Goal: Task Accomplishment & Management: Manage account settings

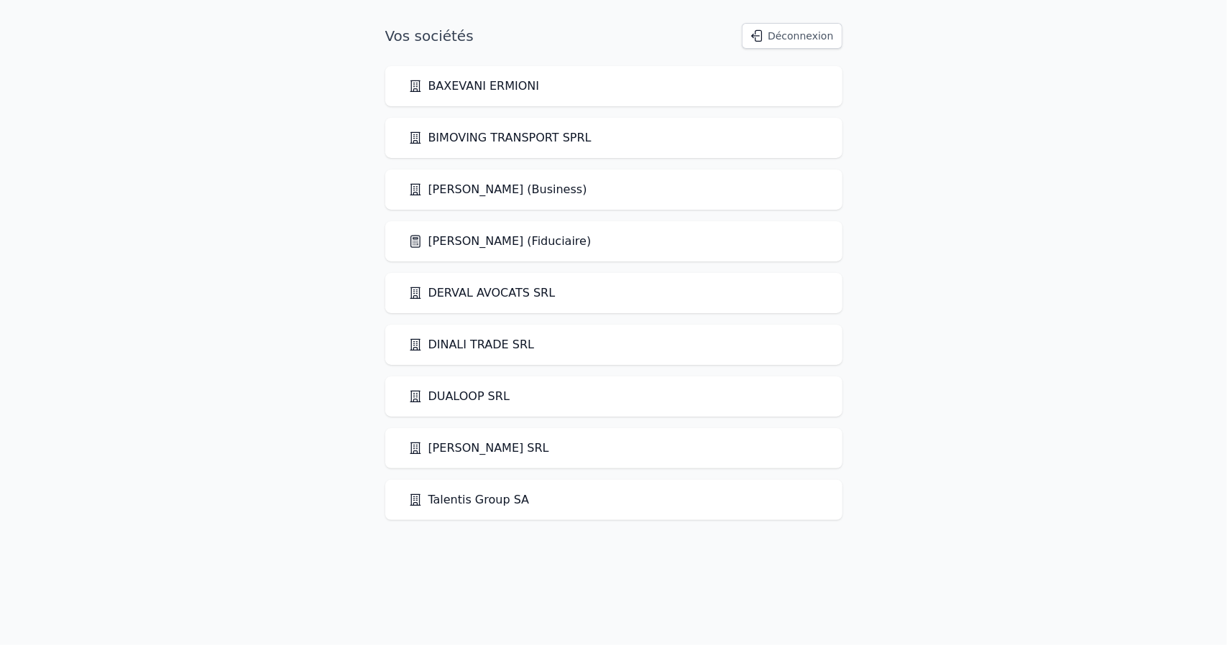
click at [475, 242] on link "[PERSON_NAME] (Fiduciaire)" at bounding box center [499, 241] width 183 height 17
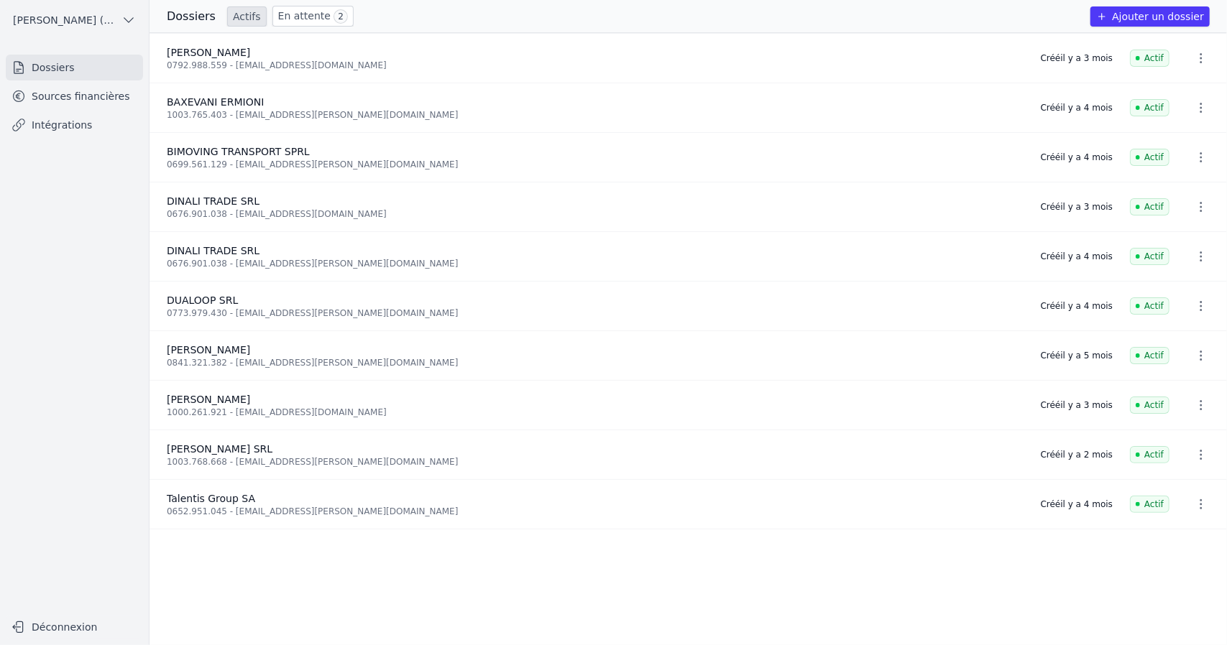
click at [91, 101] on link "Sources financières" at bounding box center [74, 96] width 137 height 26
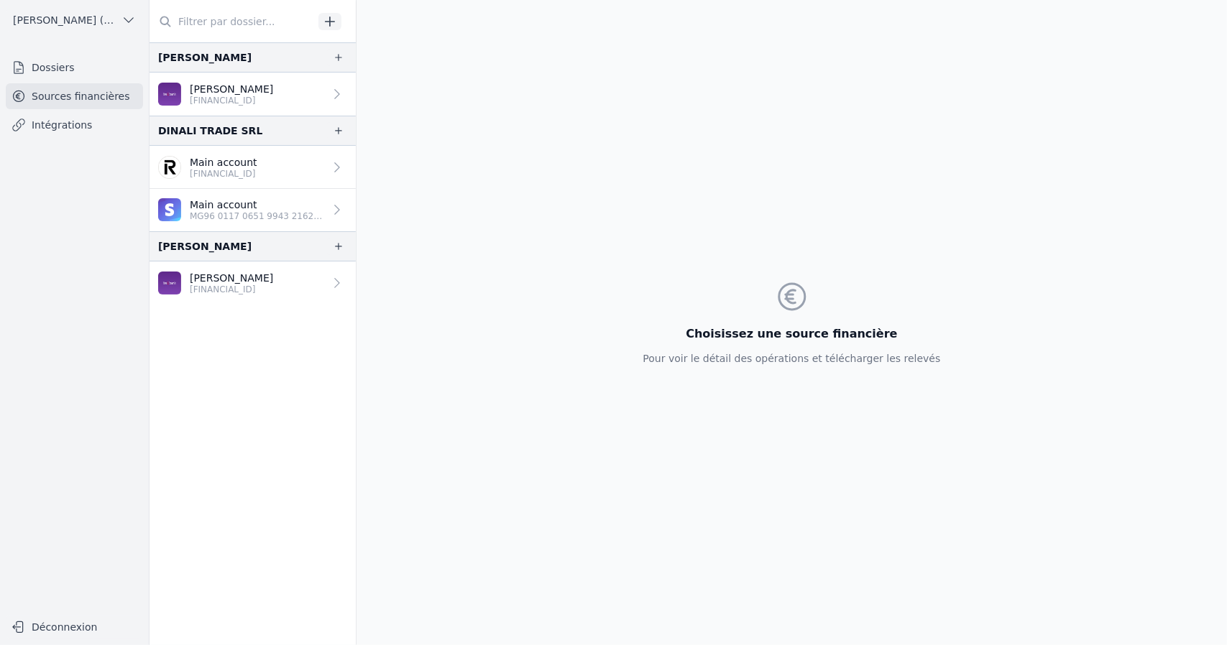
click at [221, 172] on p "[FINANCIAL_ID]" at bounding box center [224, 173] width 68 height 11
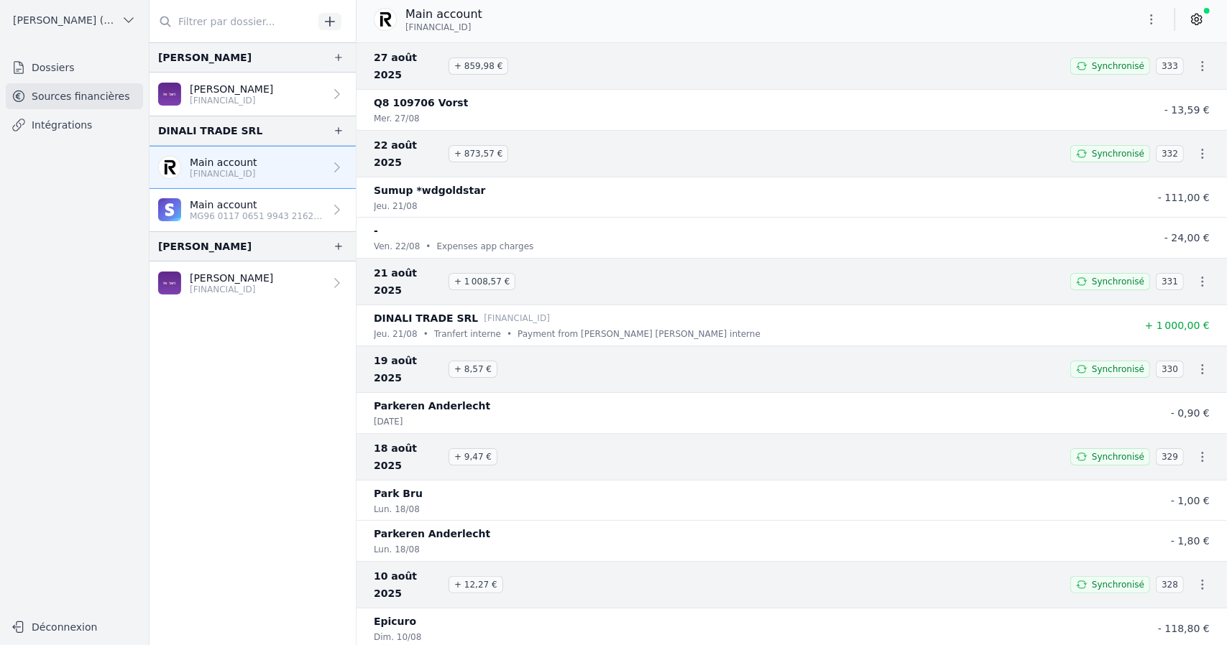
click at [258, 211] on p "MG96 0117 0651 9943 2162 5249 906" at bounding box center [257, 216] width 134 height 11
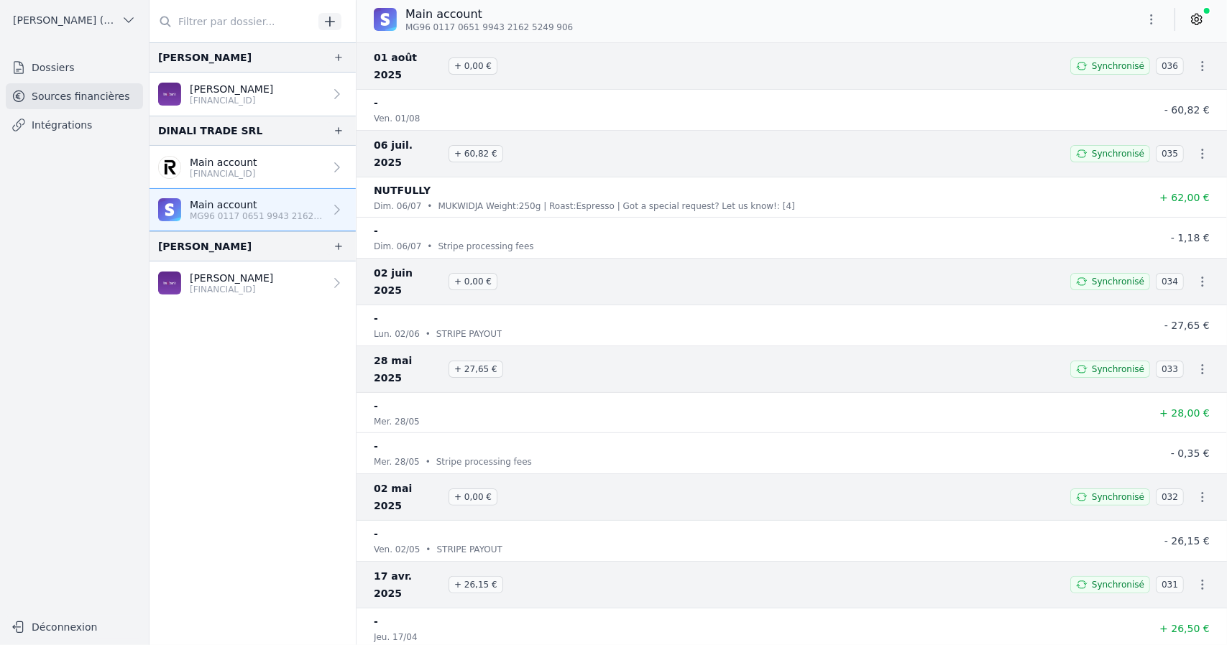
click at [252, 93] on p "[PERSON_NAME]" at bounding box center [231, 89] width 83 height 14
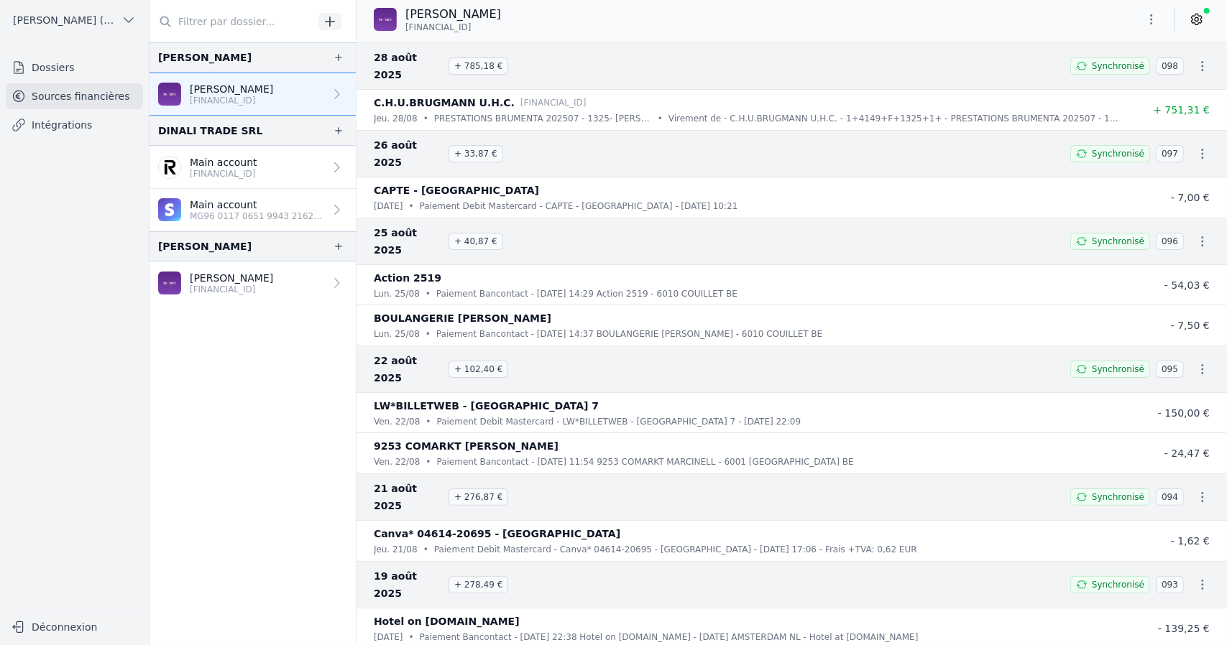
click at [1151, 19] on icon "button" at bounding box center [1152, 19] width 2 height 10
click at [1123, 109] on button "Supprimer" at bounding box center [1116, 103] width 103 height 26
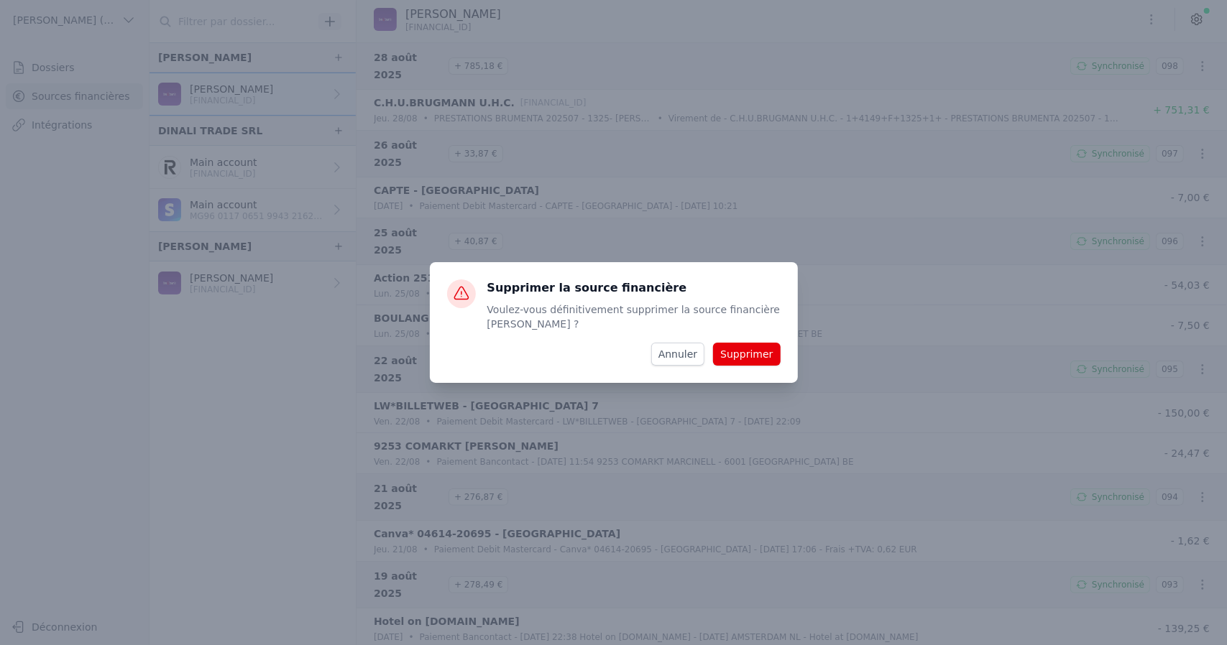
click at [758, 354] on button "Supprimer" at bounding box center [746, 354] width 67 height 23
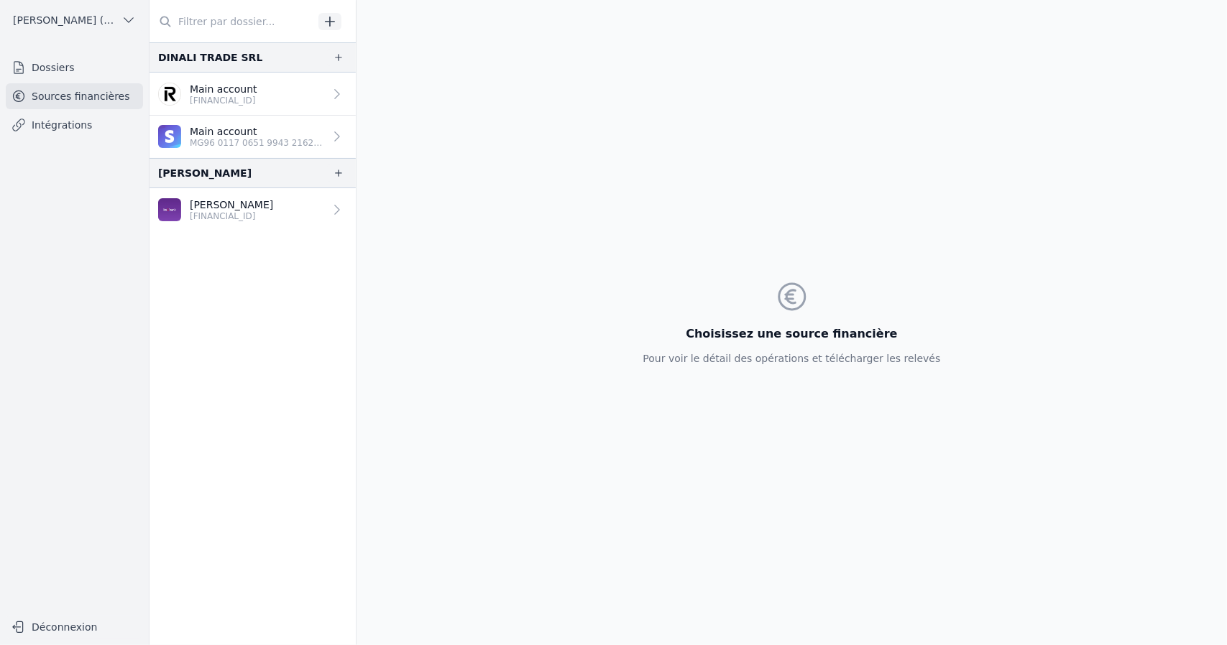
click at [305, 290] on nav "DINALI TRADE SRL Main account [FINANCIAL_ID] Main account MG96 0117 0651 9943 2…" at bounding box center [252, 343] width 206 height 603
click at [286, 211] on link "[PERSON_NAME] [FINANCIAL_ID]" at bounding box center [252, 209] width 206 height 43
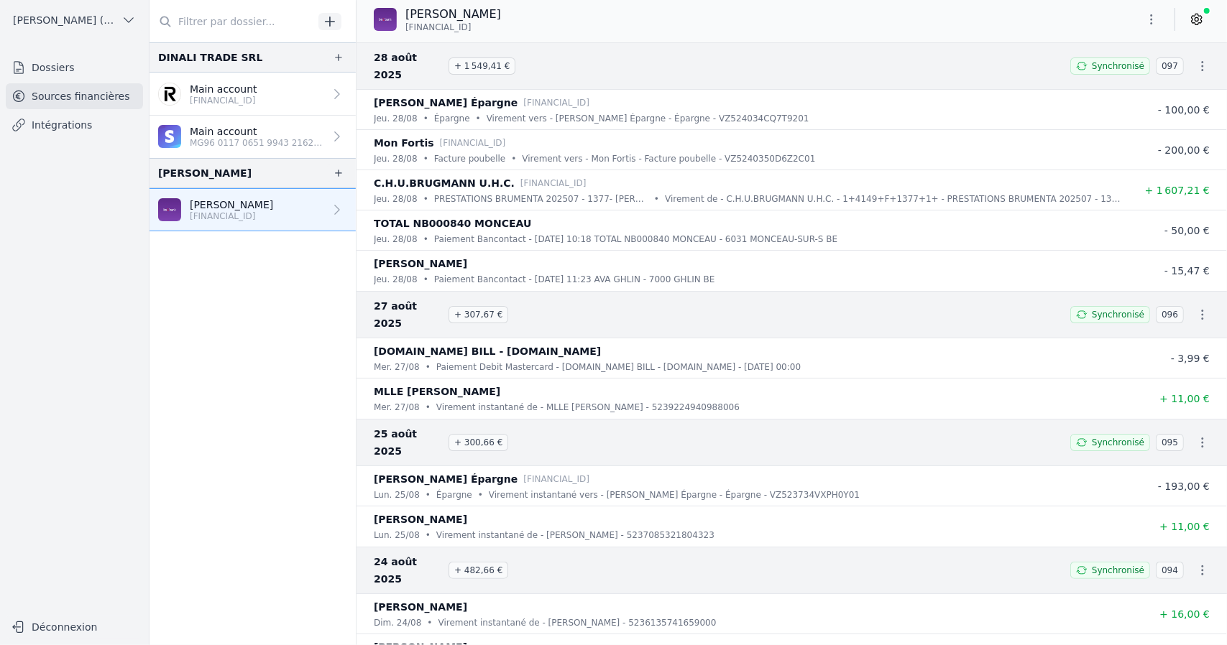
click at [1151, 22] on icon "button" at bounding box center [1151, 19] width 14 height 14
click at [1092, 103] on button "Supprimer" at bounding box center [1116, 103] width 103 height 26
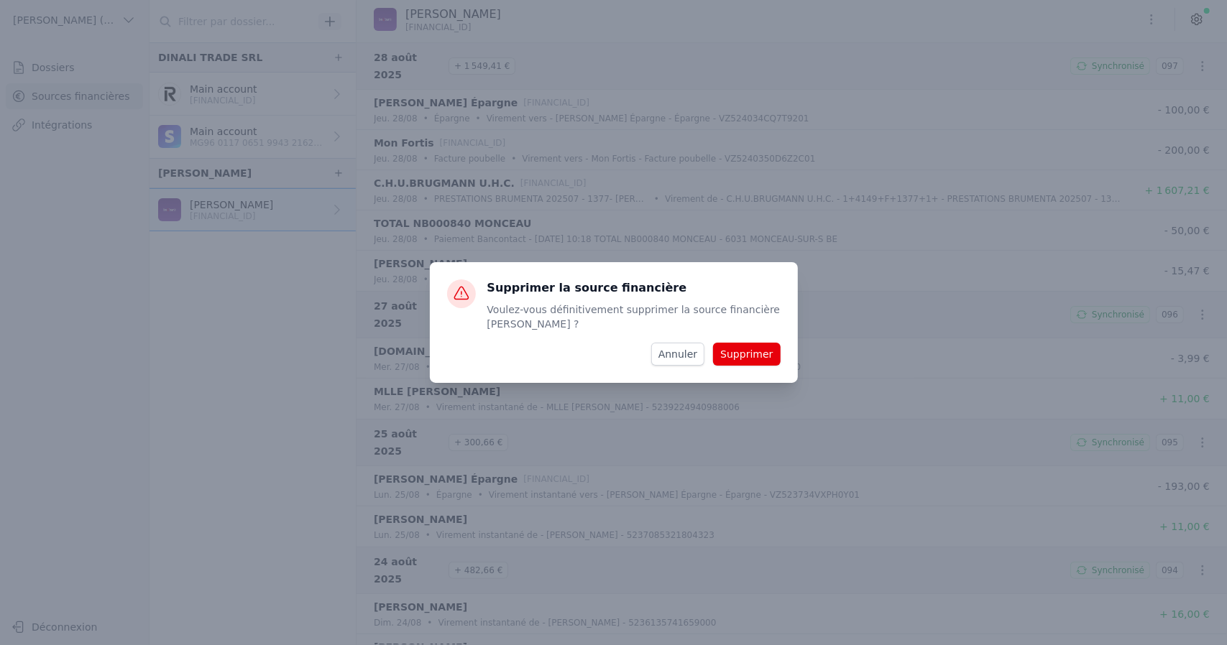
click at [759, 351] on button "Supprimer" at bounding box center [746, 354] width 67 height 23
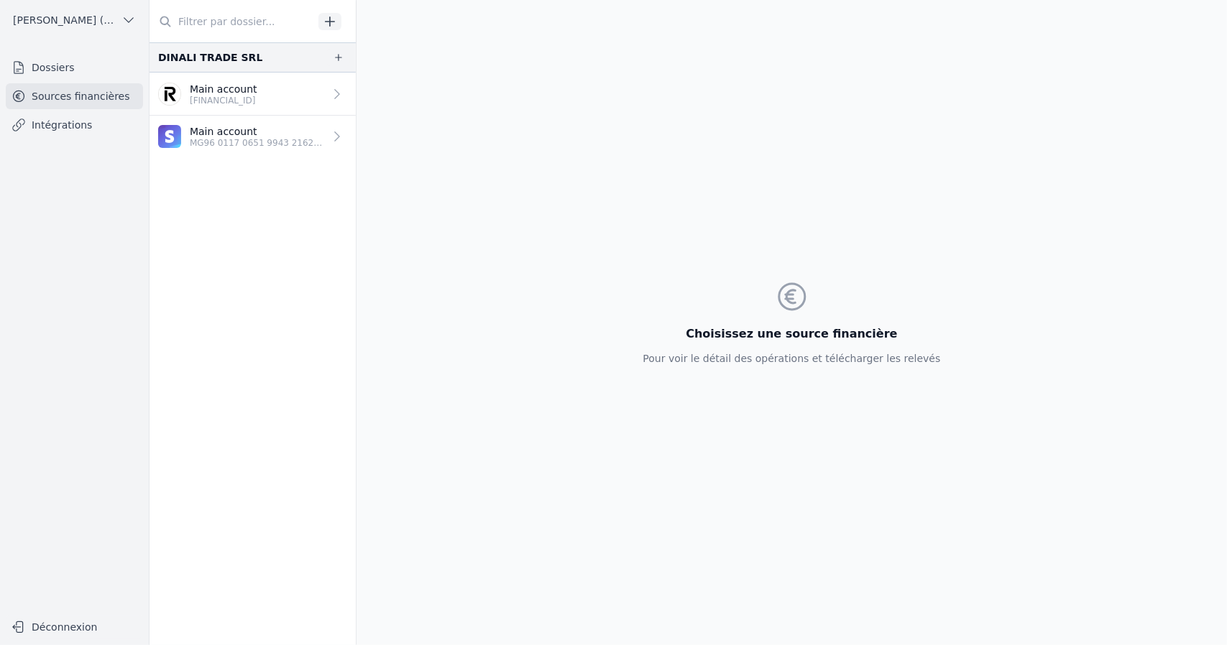
click at [257, 93] on p "Main account" at bounding box center [224, 89] width 68 height 14
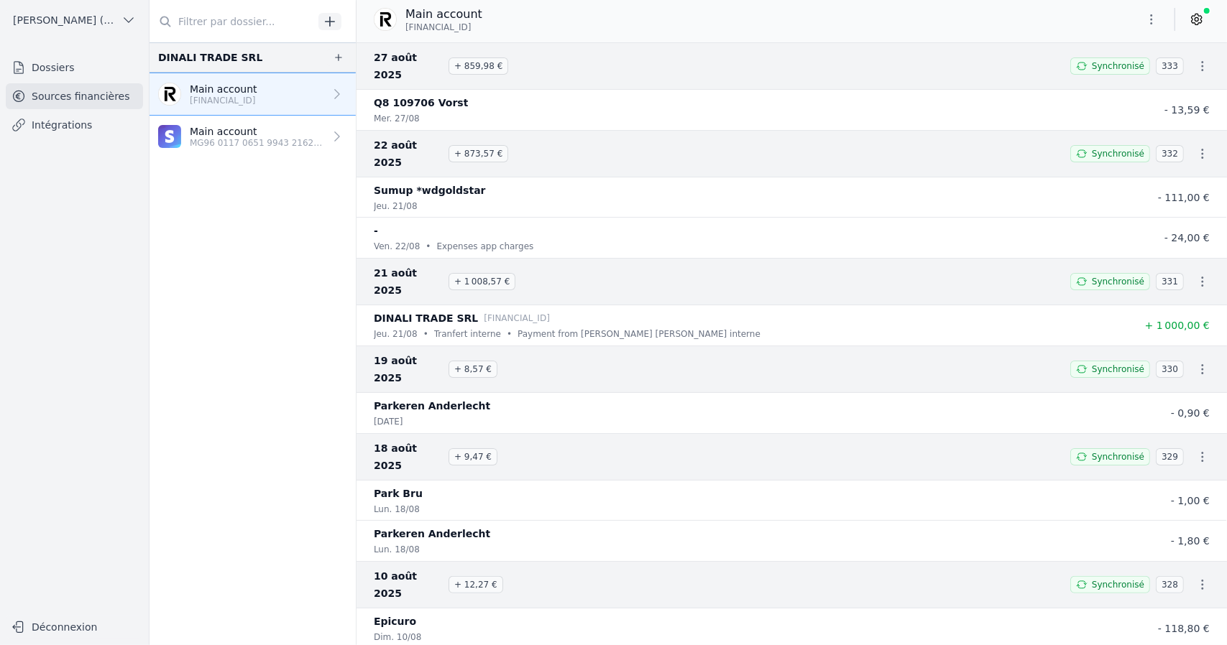
click at [264, 147] on p "MG96 0117 0651 9943 2162 5249 906" at bounding box center [257, 142] width 134 height 11
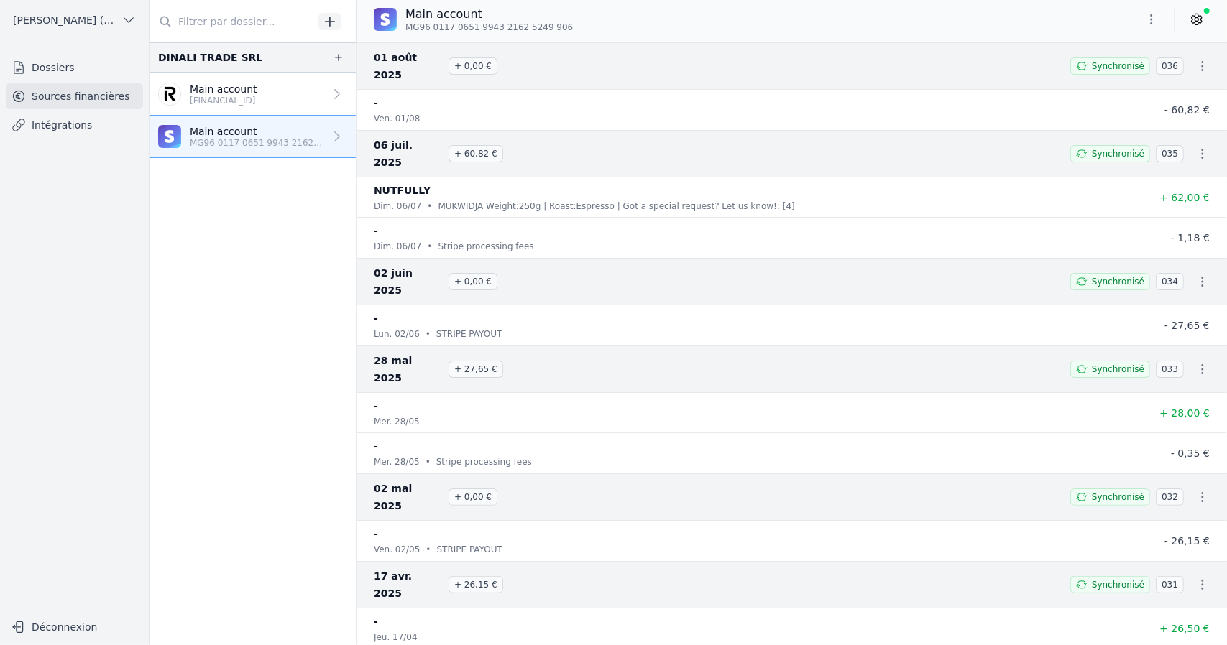
click at [1149, 15] on icon "button" at bounding box center [1151, 19] width 14 height 14
click at [1064, 18] on div at bounding box center [613, 322] width 1227 height 645
